Goal: Information Seeking & Learning: Find specific fact

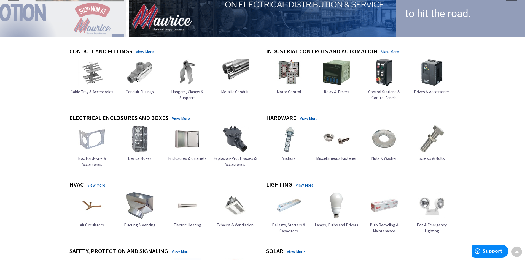
scroll to position [138, 0]
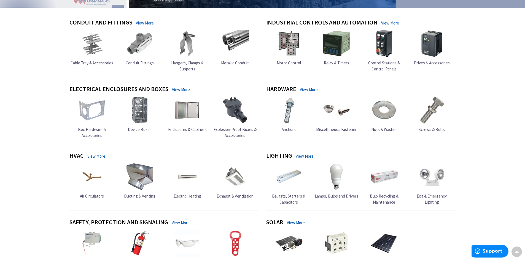
click at [144, 63] on span "Conduit Fittings" at bounding box center [140, 62] width 28 height 5
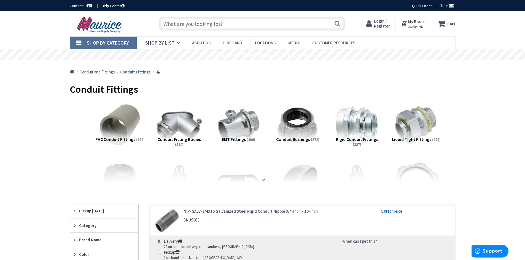
click at [235, 44] on span "Line Card" at bounding box center [232, 42] width 19 height 5
click at [214, 28] on input "text" at bounding box center [252, 24] width 186 height 14
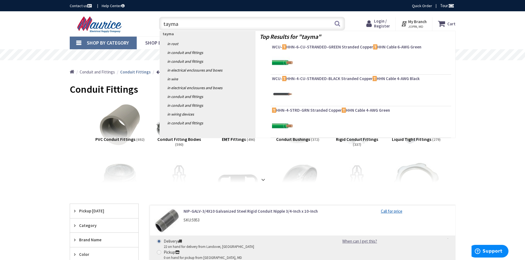
type input "taymac"
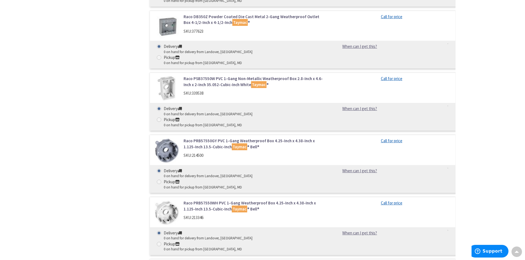
scroll to position [2782, 0]
